Goal: Information Seeking & Learning: Compare options

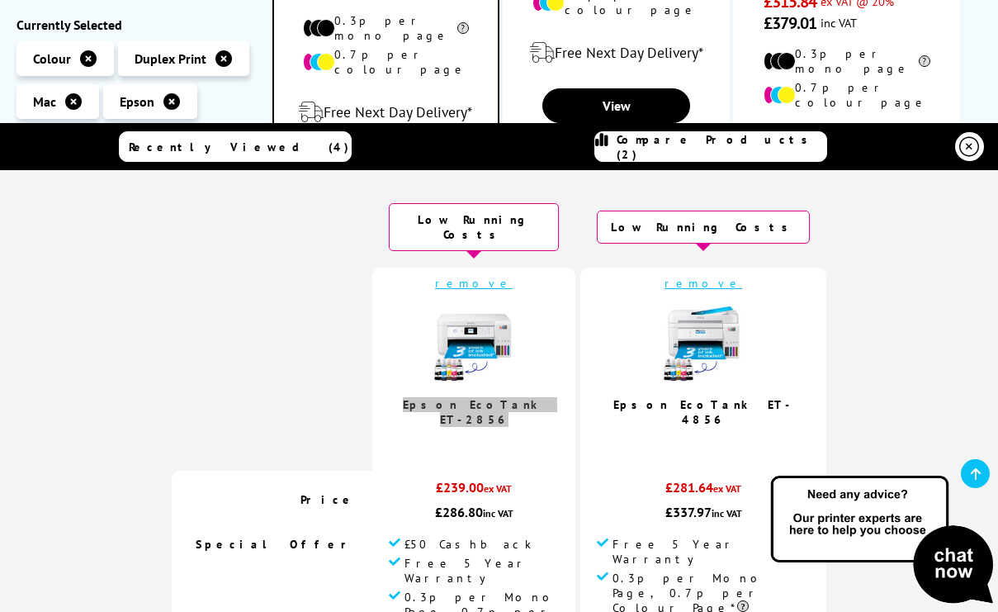
scroll to position [69, 0]
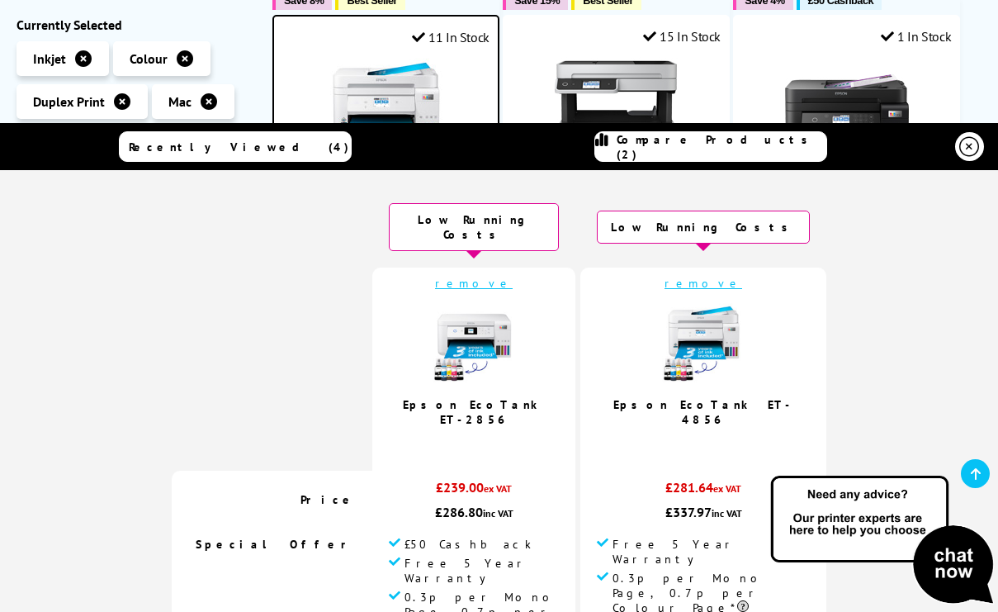
scroll to position [36, 0]
